Goal: Task Accomplishment & Management: Complete application form

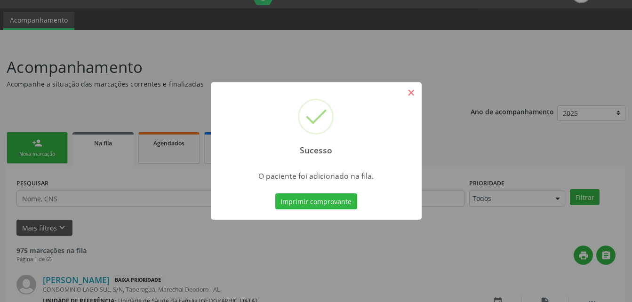
scroll to position [22, 0]
click at [408, 96] on button "×" at bounding box center [412, 93] width 16 height 16
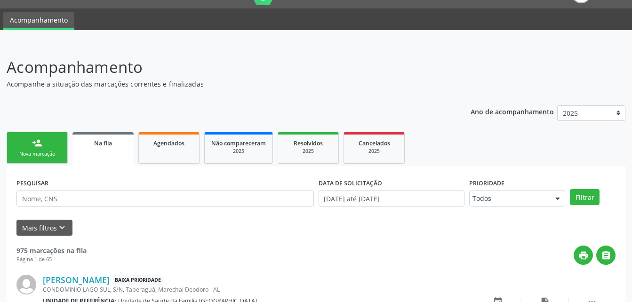
scroll to position [116, 0]
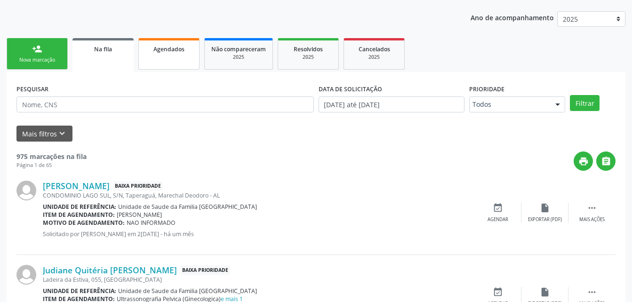
click at [159, 50] on span "Agendados" at bounding box center [169, 49] width 31 height 8
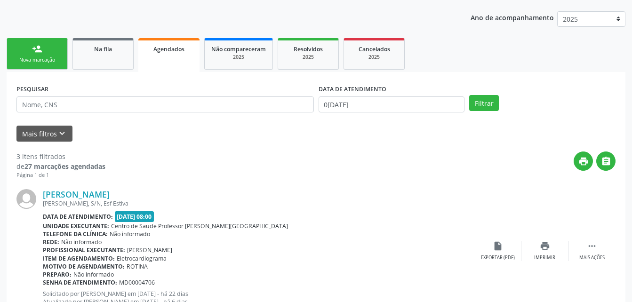
click at [52, 41] on link "person_add Nova marcação" at bounding box center [37, 54] width 61 height 32
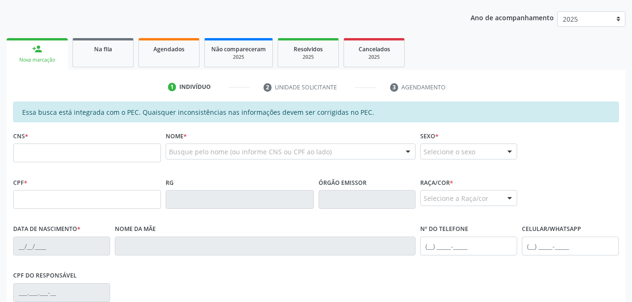
scroll to position [163, 0]
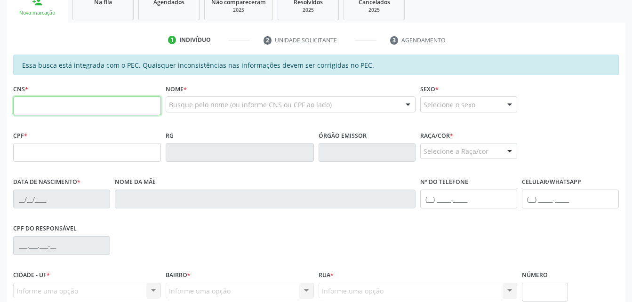
click at [123, 108] on input "text" at bounding box center [87, 106] width 148 height 19
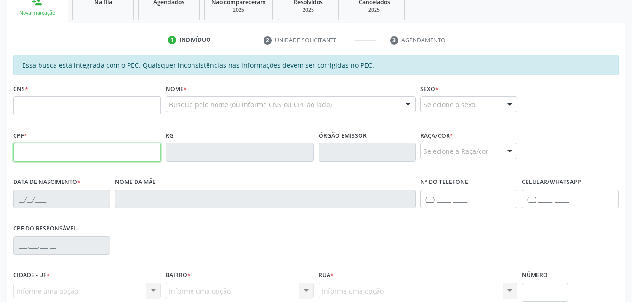
click at [21, 152] on input "text" at bounding box center [87, 152] width 148 height 19
type input "083.725.584-85"
type input "706 9011 2493 7434"
type input "2[DATE]"
type input "[PERSON_NAME]"
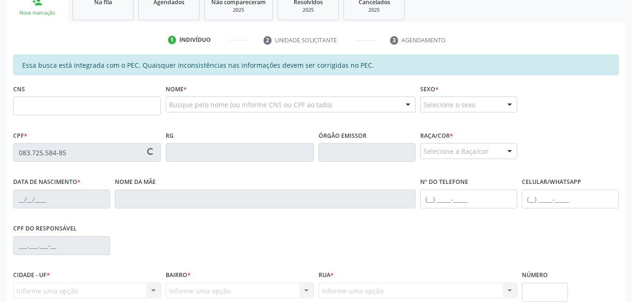
type input "[PHONE_NUMBER]"
type input "127"
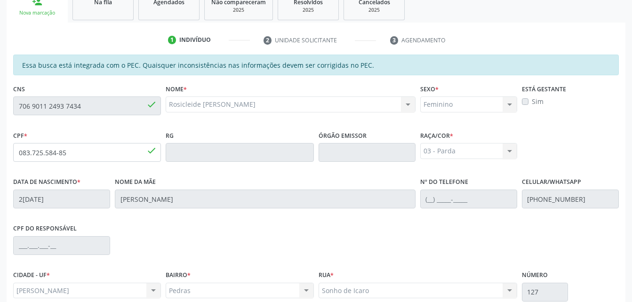
scroll to position [249, 0]
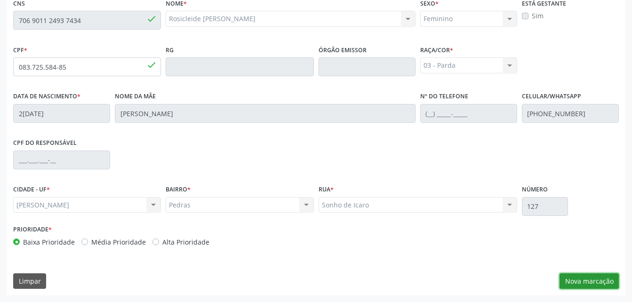
click at [591, 279] on button "Nova marcação" at bounding box center [589, 282] width 59 height 16
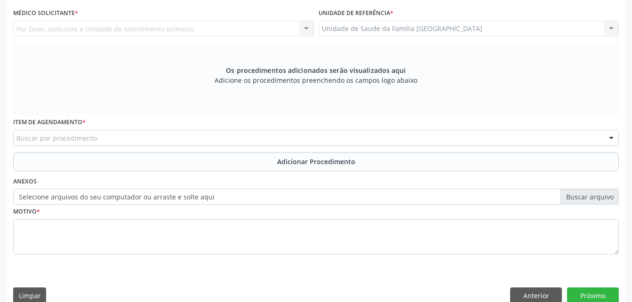
scroll to position [202, 0]
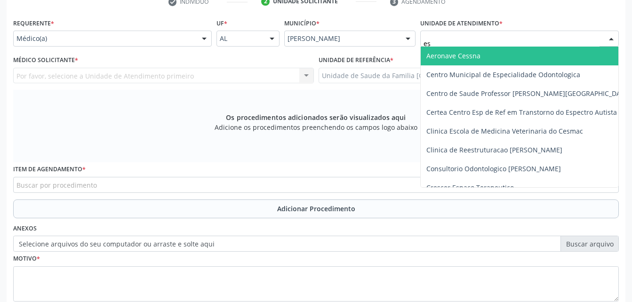
type input "est"
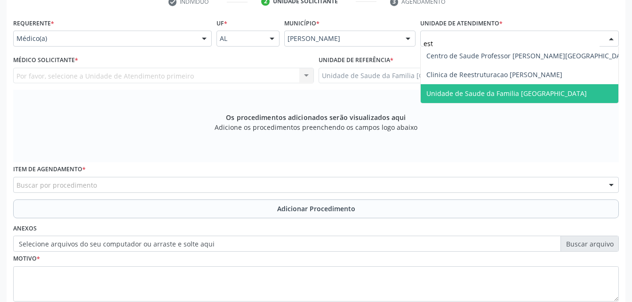
drag, startPoint x: 506, startPoint y: 90, endPoint x: 310, endPoint y: 90, distance: 195.9
click at [506, 91] on span "Unidade de Saude da Familia [GEOGRAPHIC_DATA]" at bounding box center [507, 93] width 161 height 9
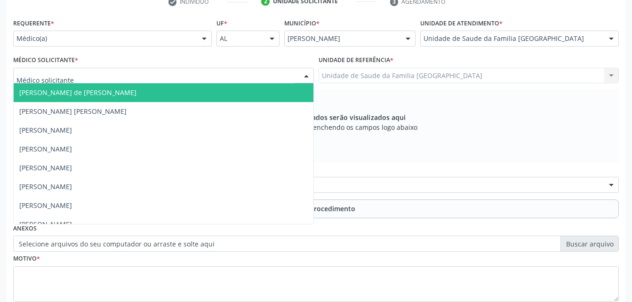
click at [218, 73] on div at bounding box center [163, 76] width 301 height 16
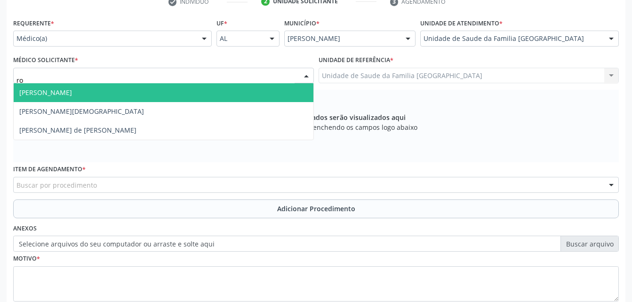
type input "rod"
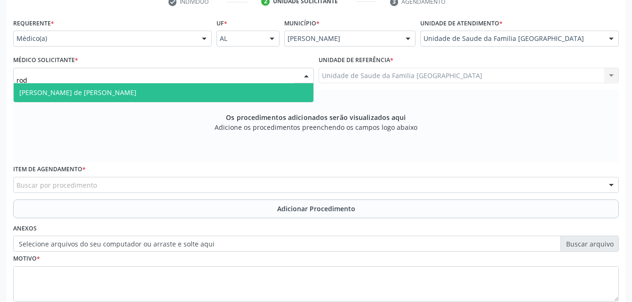
click at [193, 85] on span "[PERSON_NAME] de [PERSON_NAME]" at bounding box center [164, 92] width 300 height 19
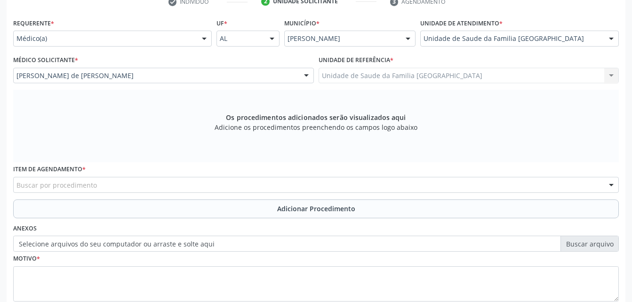
scroll to position [249, 0]
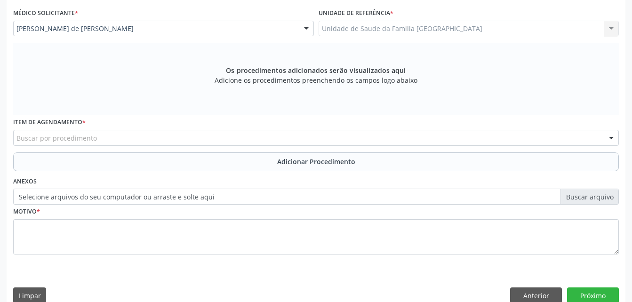
click at [225, 133] on div "Buscar por procedimento" at bounding box center [316, 138] width 606 height 16
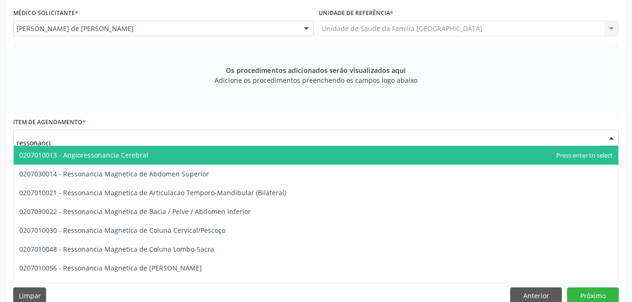
type input "ressonancia"
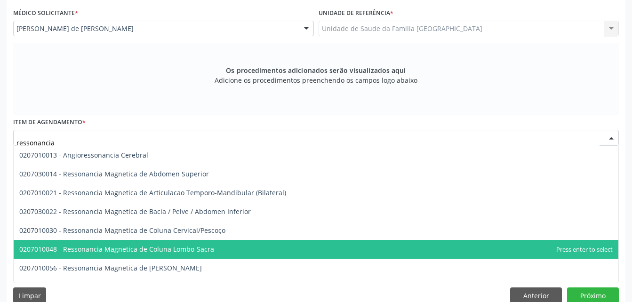
click at [286, 244] on span "0207010048 - Ressonancia Magnetica de Coluna Lombo-Sacra" at bounding box center [316, 249] width 605 height 19
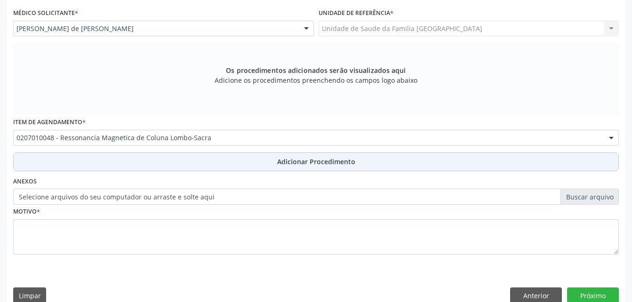
click at [315, 159] on span "Adicionar Procedimento" at bounding box center [316, 162] width 78 height 10
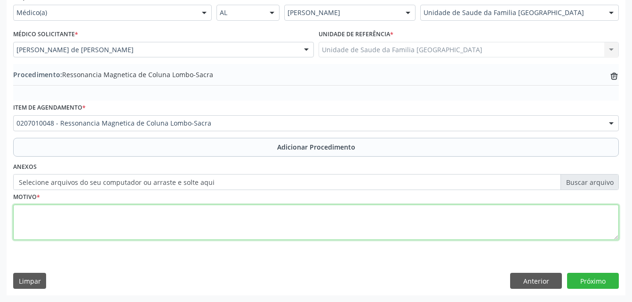
click at [295, 225] on textarea at bounding box center [316, 223] width 606 height 36
type textarea "dor lombar"
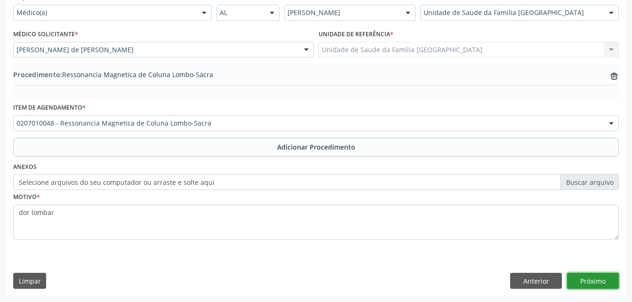
click at [599, 281] on button "Próximo" at bounding box center [593, 281] width 52 height 16
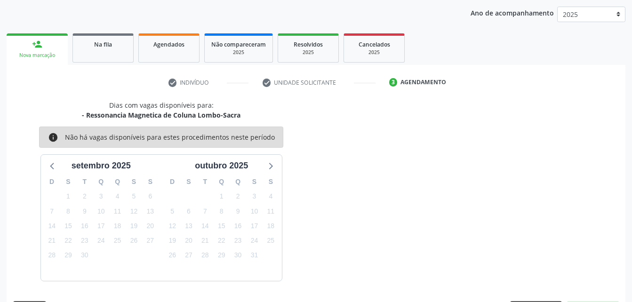
scroll to position [148, 0]
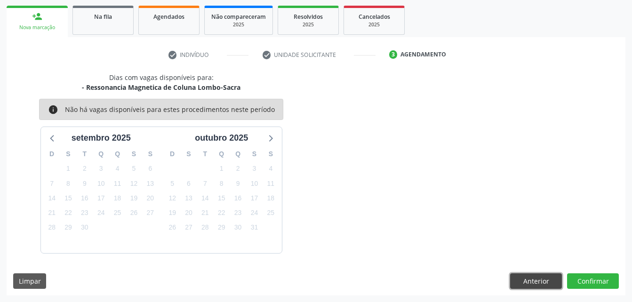
click at [543, 286] on button "Anterior" at bounding box center [536, 282] width 52 height 16
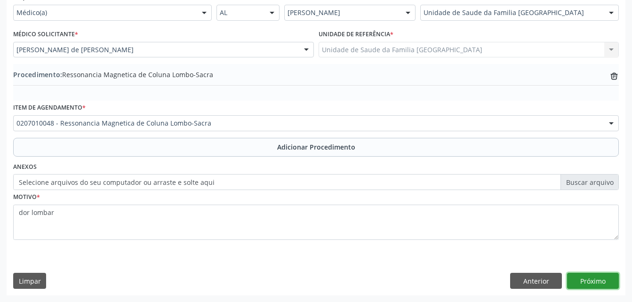
click at [611, 279] on button "Próximo" at bounding box center [593, 281] width 52 height 16
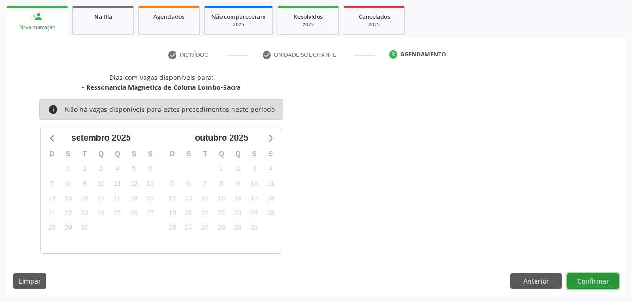
click at [610, 277] on button "Confirmar" at bounding box center [593, 282] width 52 height 16
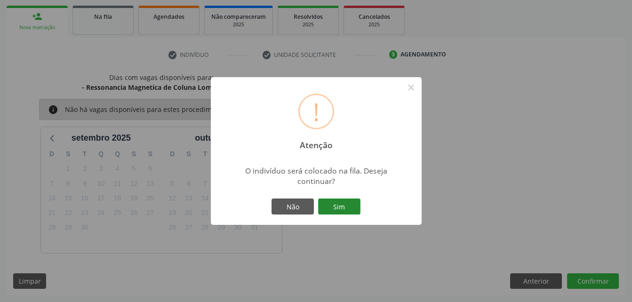
click at [345, 200] on button "Sim" at bounding box center [339, 207] width 42 height 16
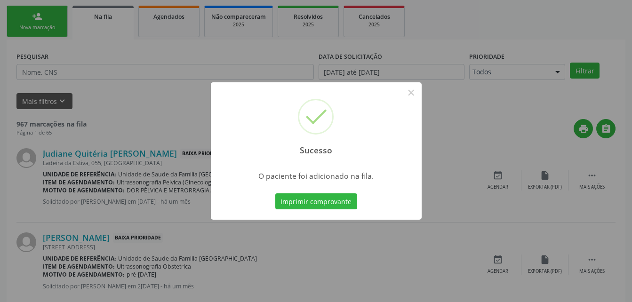
scroll to position [22, 0]
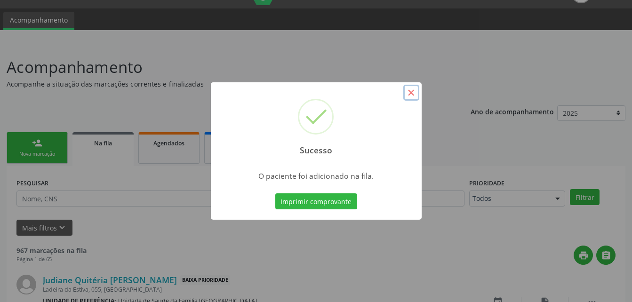
click at [413, 89] on button "×" at bounding box center [412, 93] width 16 height 16
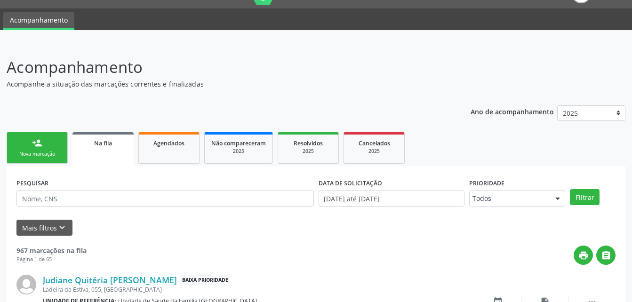
drag, startPoint x: 75, startPoint y: 147, endPoint x: 69, endPoint y: 148, distance: 5.8
click at [73, 147] on link "Na fila" at bounding box center [103, 149] width 61 height 34
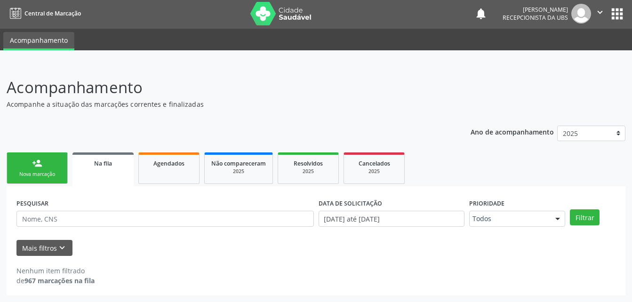
click at [61, 163] on link "person_add Nova marcação" at bounding box center [37, 169] width 61 height 32
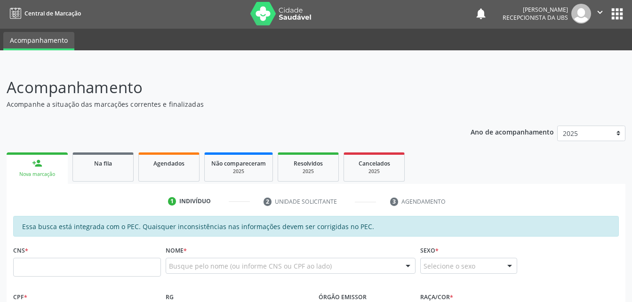
scroll to position [49, 0]
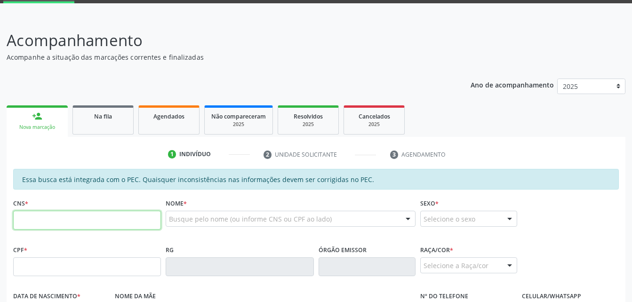
click at [112, 217] on input "text" at bounding box center [87, 220] width 148 height 19
type input "700 8029 5180 1685"
type input "741.361.274-72"
type input "[DATE]"
type input "Marinita [PERSON_NAME]"
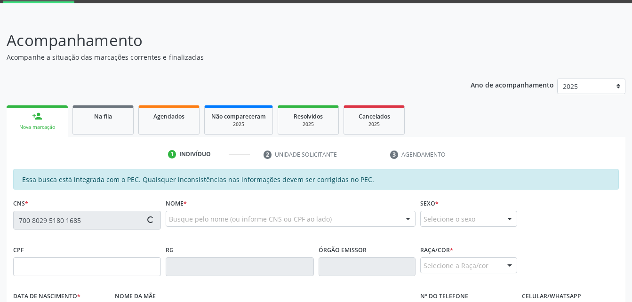
type input "[PHONE_NUMBER]"
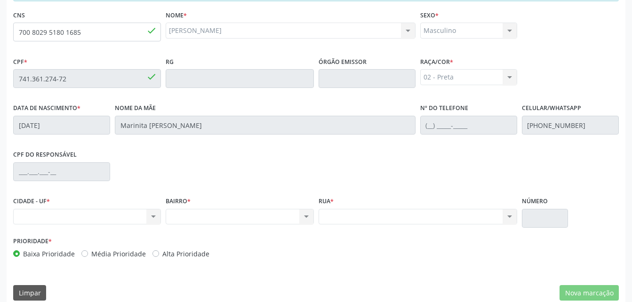
scroll to position [143, 0]
